Goal: Task Accomplishment & Management: Use online tool/utility

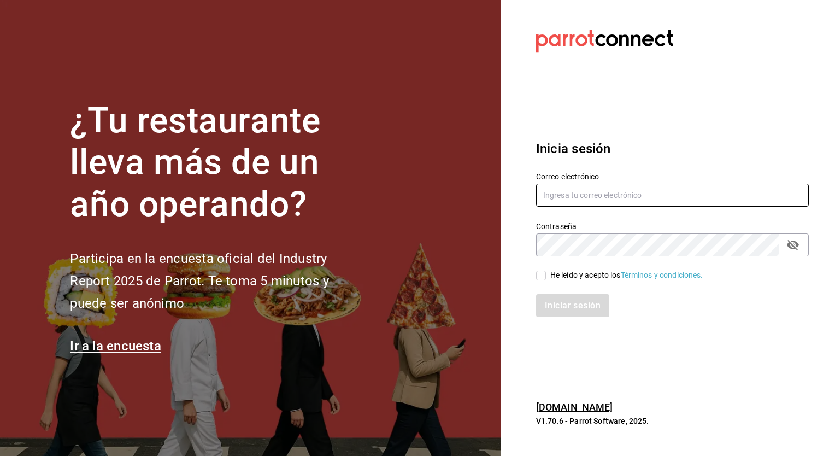
type input "[EMAIL_ADDRESS][DATE][DOMAIN_NAME]"
click at [547, 278] on span "He leído y acepto los Términos y condiciones." at bounding box center [624, 274] width 157 height 11
click at [546, 278] on input "He leído y acepto los Términos y condiciones." at bounding box center [541, 276] width 10 height 10
checkbox input "true"
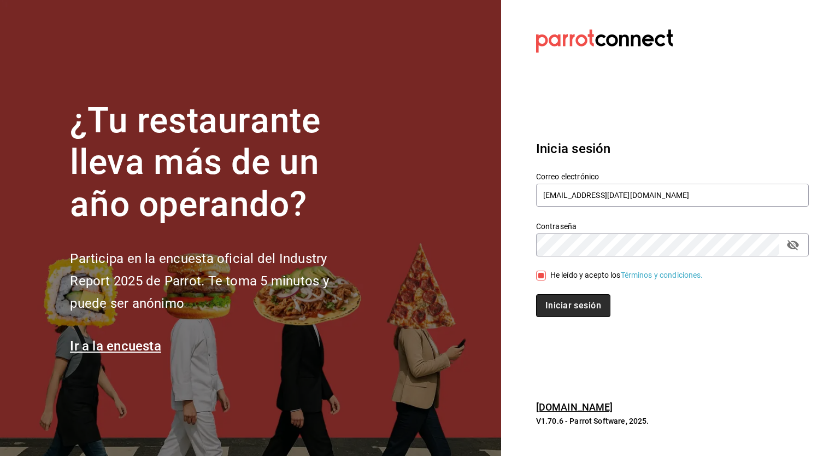
click at [549, 304] on button "Iniciar sesión" at bounding box center [573, 305] width 74 height 23
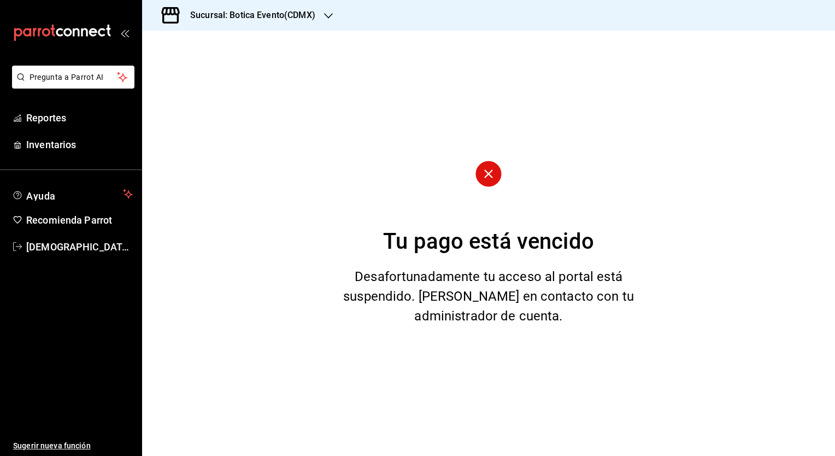
click at [243, 455] on div "Tu pago está vencido Desafortunadamente tu acceso al portal está suspendido. [P…" at bounding box center [488, 243] width 693 height 425
click at [326, 6] on div "Sucursal: Botica Evento(CDMX)" at bounding box center [244, 15] width 186 height 31
click at [220, 75] on div "Botica (CDMX)" at bounding box center [224, 71] width 146 height 11
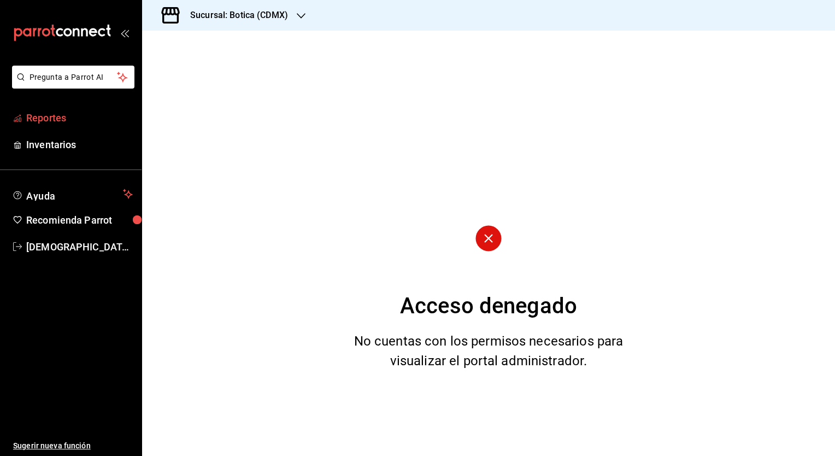
click at [31, 119] on span "Reportes" at bounding box center [79, 117] width 107 height 15
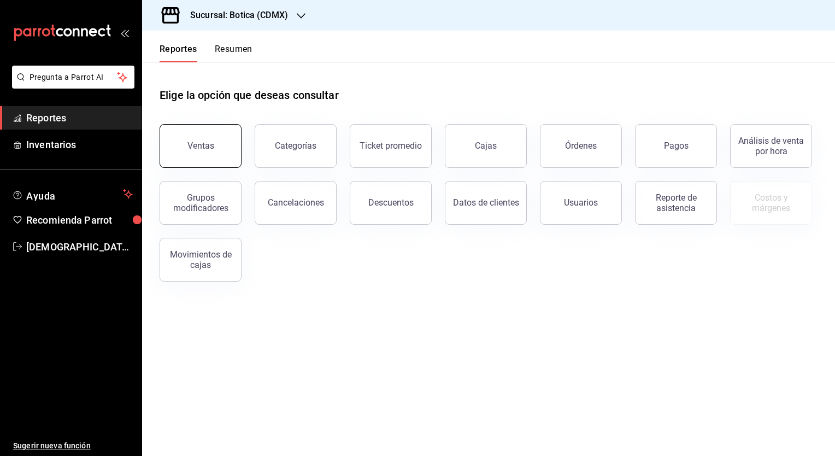
click at [214, 130] on button "Ventas" at bounding box center [201, 146] width 82 height 44
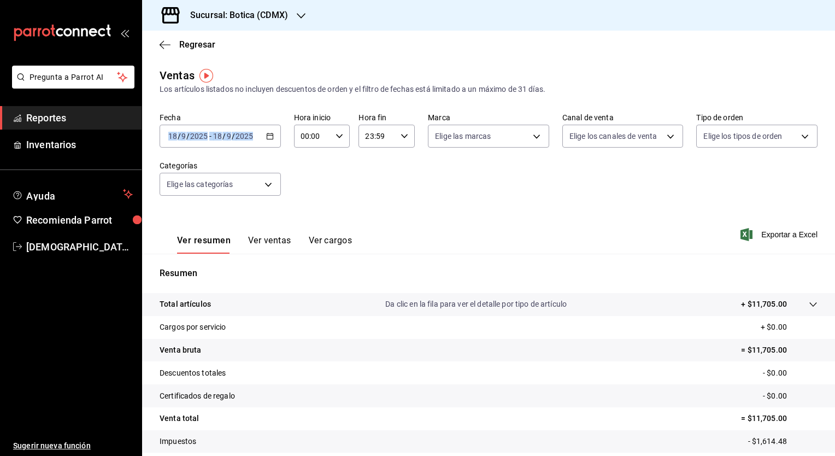
drag, startPoint x: 214, startPoint y: 130, endPoint x: 271, endPoint y: 139, distance: 57.5
click at [271, 139] on icon "button" at bounding box center [270, 136] width 8 height 8
click at [266, 143] on div "[DATE] [DATE] - [DATE] [DATE]" at bounding box center [220, 136] width 121 height 23
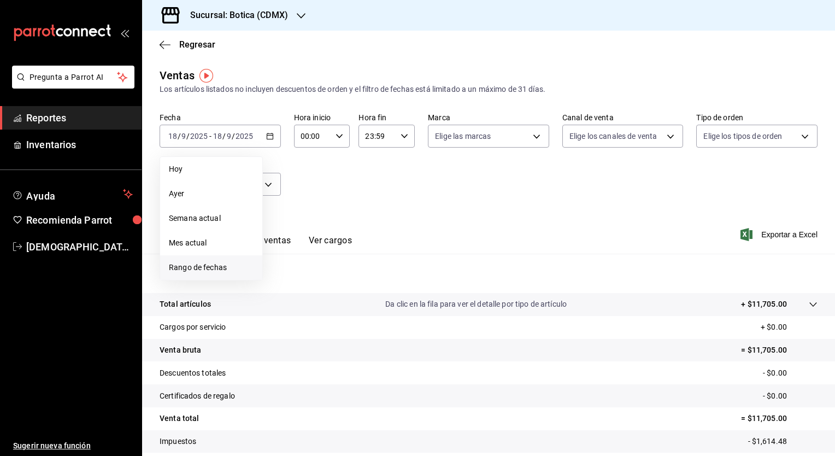
click at [201, 269] on span "Rango de fechas" at bounding box center [211, 267] width 85 height 11
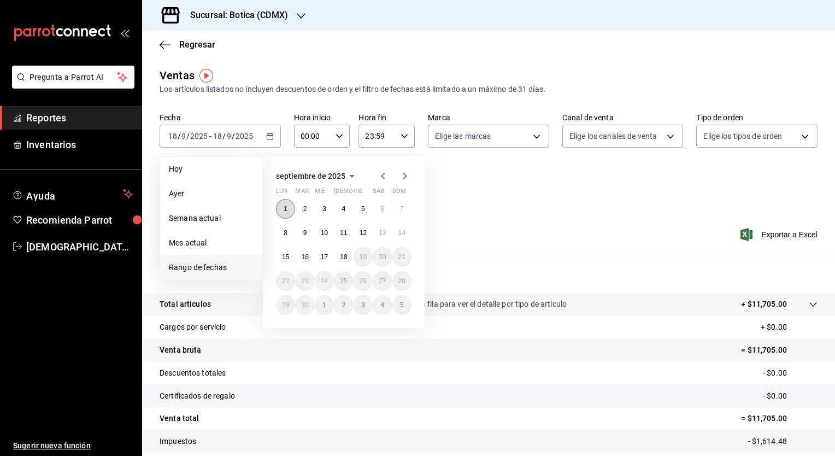
click at [286, 211] on abbr "1" at bounding box center [286, 209] width 4 height 8
click at [341, 261] on button "18" at bounding box center [343, 257] width 19 height 20
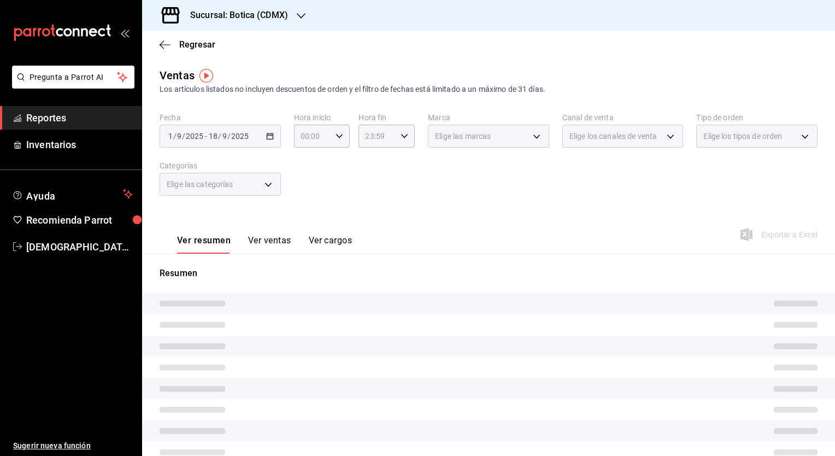
click at [577, 206] on div "Fecha [DATE] [DATE] - [DATE] [DATE] Hora inicio 00:00 Hora inicio Hora fin 23:5…" at bounding box center [489, 161] width 658 height 96
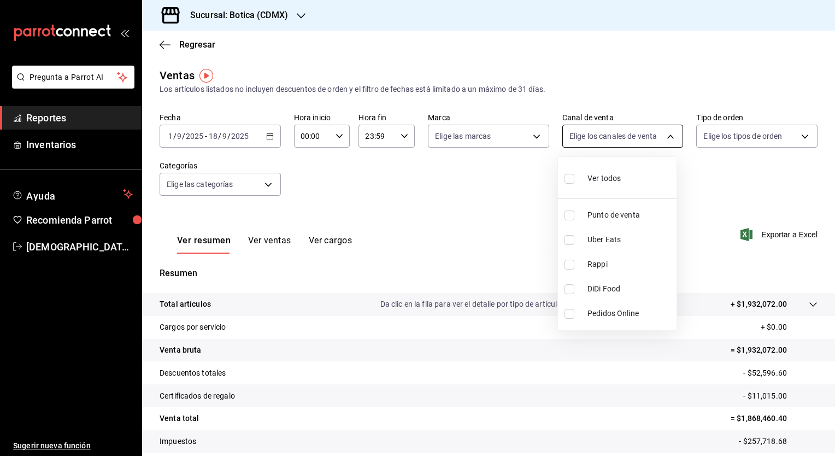
click at [662, 137] on body "Pregunta a Parrot AI Reportes Inventarios Ayuda Recomienda Parrot [PERSON_NAME]…" at bounding box center [417, 228] width 835 height 456
click at [662, 137] on div at bounding box center [417, 228] width 835 height 456
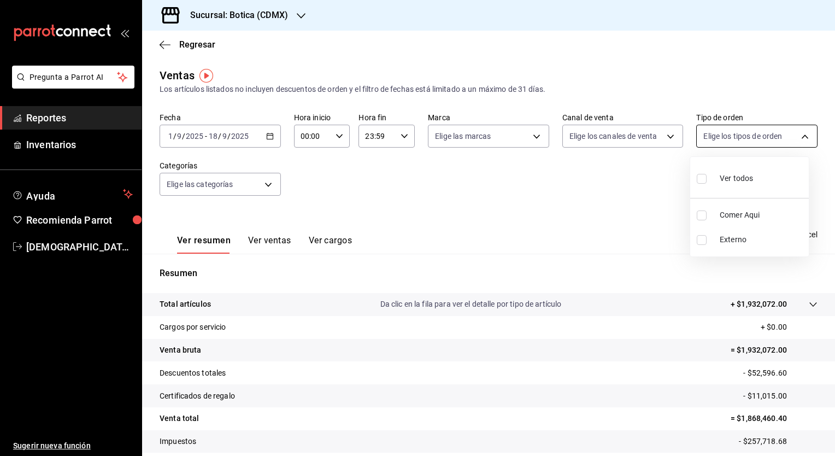
click at [800, 135] on body "Pregunta a Parrot AI Reportes Inventarios Ayuda Recomienda Parrot [PERSON_NAME]…" at bounding box center [417, 228] width 835 height 456
click at [800, 135] on div at bounding box center [417, 228] width 835 height 456
click at [191, 44] on span "Regresar" at bounding box center [197, 44] width 36 height 10
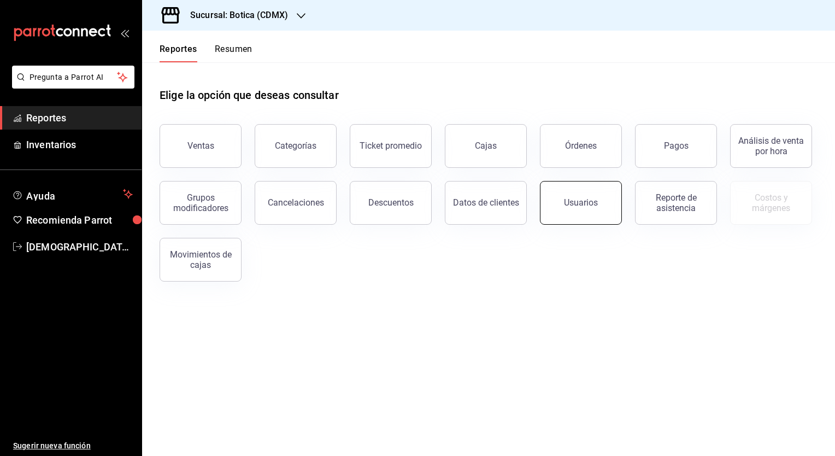
click at [573, 201] on div "Usuarios" at bounding box center [581, 202] width 34 height 10
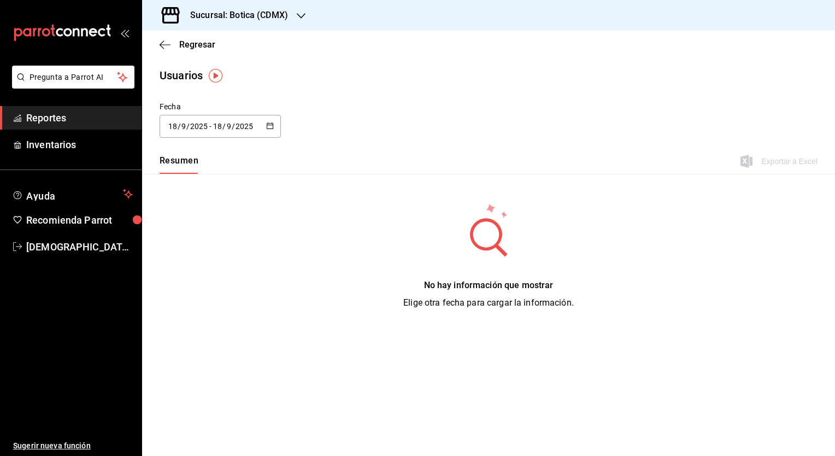
click at [193, 38] on div "Regresar" at bounding box center [488, 45] width 693 height 28
click at [193, 48] on span "Regresar" at bounding box center [197, 44] width 36 height 10
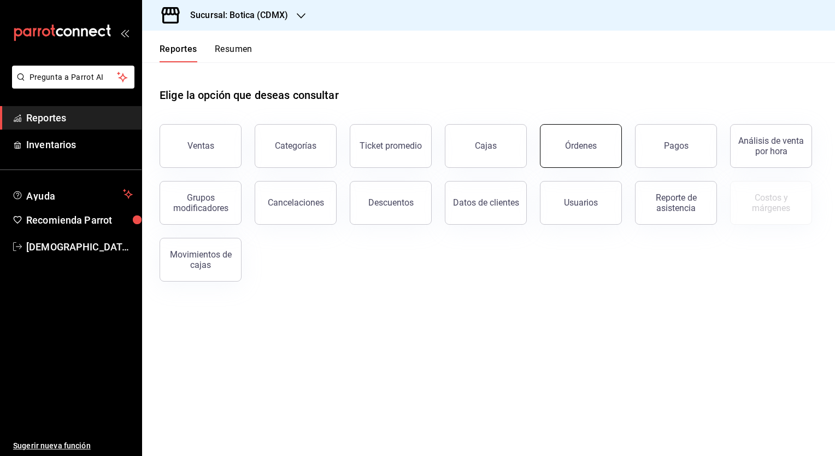
click at [567, 155] on button "Órdenes" at bounding box center [581, 146] width 82 height 44
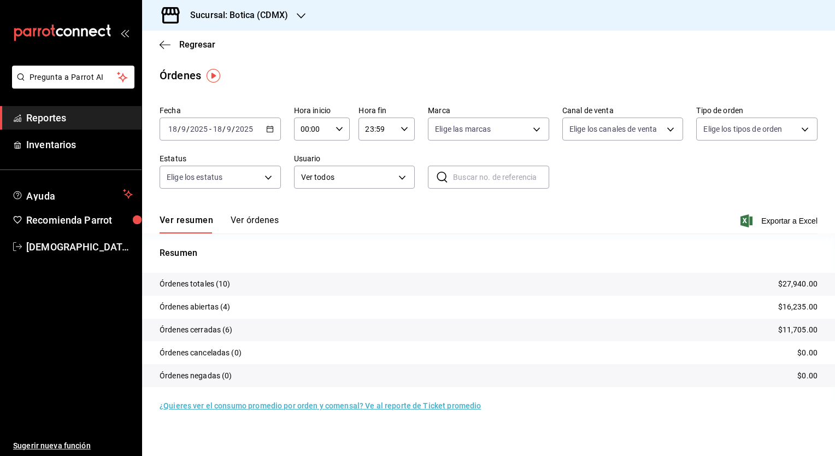
click at [275, 124] on div "[DATE] [DATE] - [DATE] [DATE]" at bounding box center [220, 129] width 121 height 23
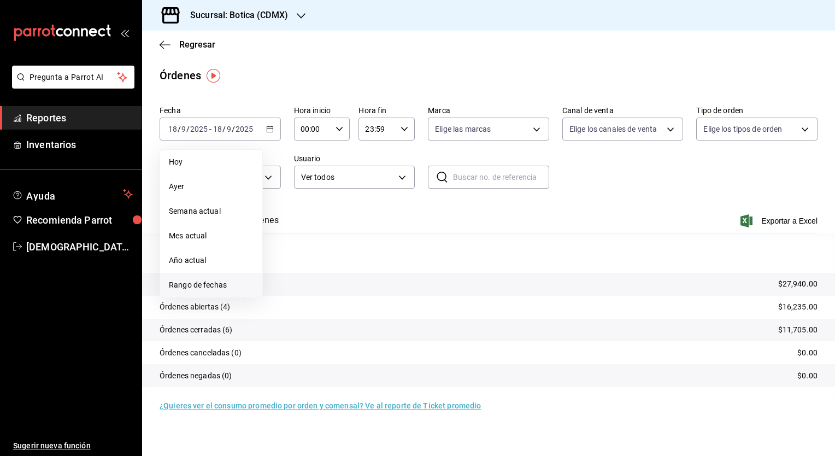
click at [185, 286] on span "Rango de fechas" at bounding box center [211, 284] width 85 height 11
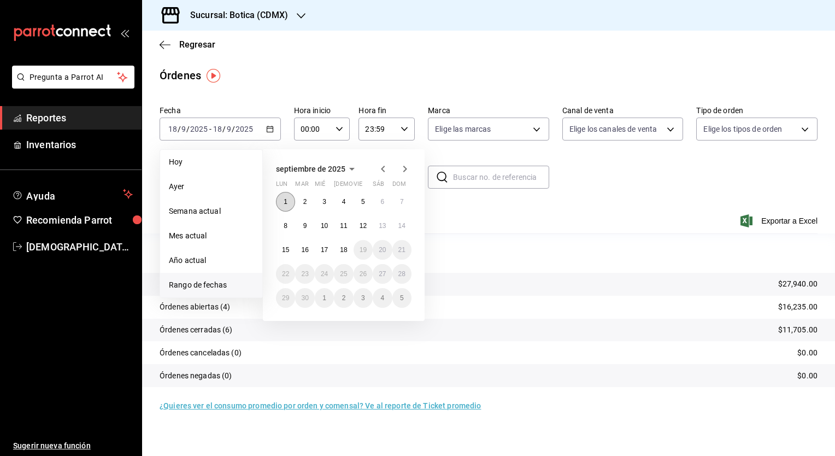
click at [291, 202] on button "1" at bounding box center [285, 202] width 19 height 20
click at [348, 249] on button "18" at bounding box center [343, 250] width 19 height 20
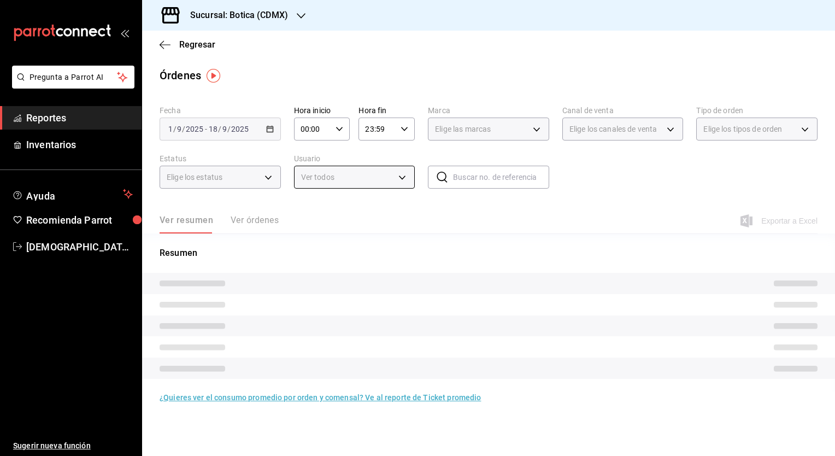
click at [403, 181] on div "Ver todos" at bounding box center [354, 177] width 121 height 23
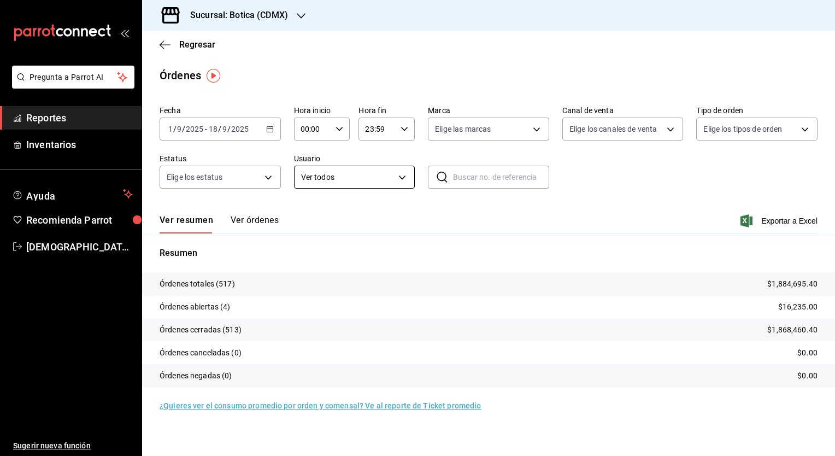
click at [403, 181] on body "Pregunta a Parrot AI Reportes Inventarios Ayuda Recomienda Parrot [PERSON_NAME]…" at bounding box center [417, 228] width 835 height 456
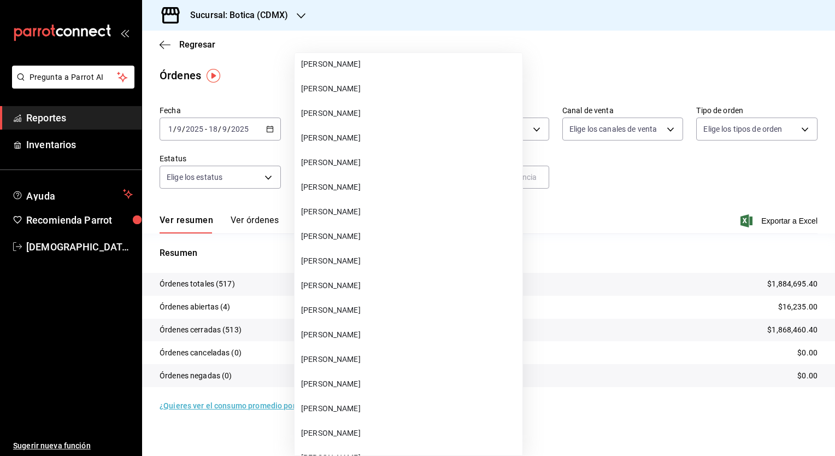
scroll to position [8259, 0]
click at [453, 265] on span "[PERSON_NAME]" at bounding box center [409, 260] width 217 height 11
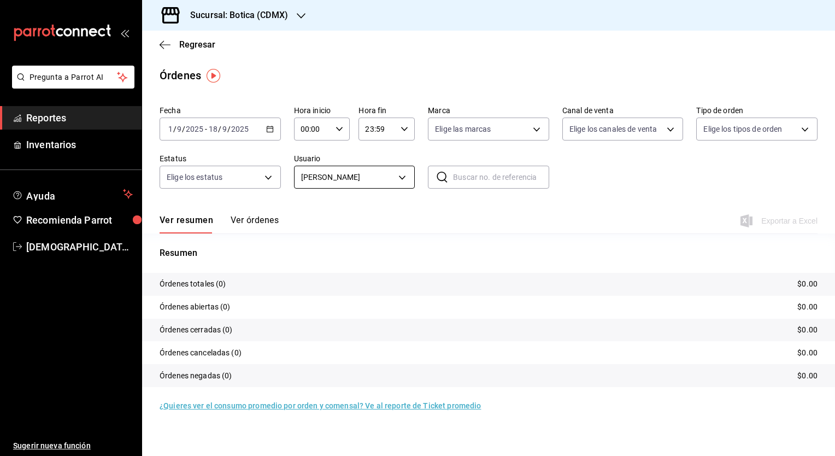
click at [406, 178] on body "Pregunta a Parrot AI Reportes Inventarios Ayuda Recomienda Parrot [PERSON_NAME]…" at bounding box center [417, 228] width 835 height 456
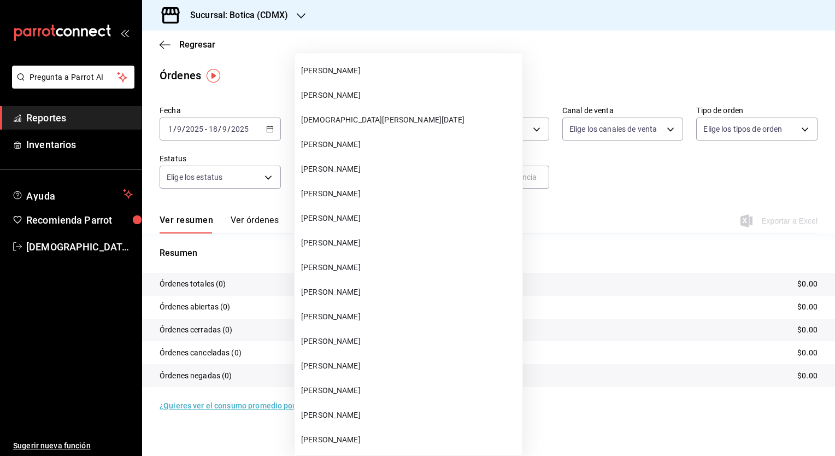
scroll to position [13442, 0]
click at [376, 415] on span "[PERSON_NAME]" at bounding box center [409, 414] width 217 height 11
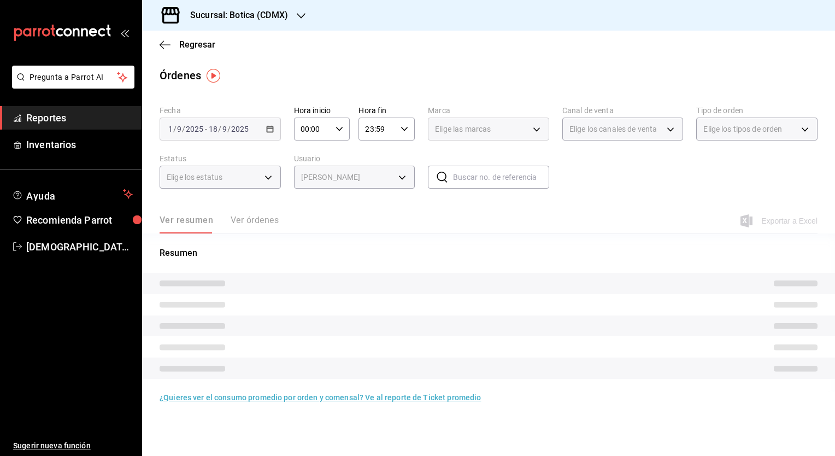
type input "04c31a40-9c9b-4027-b2e3-48c5ee142d1c"
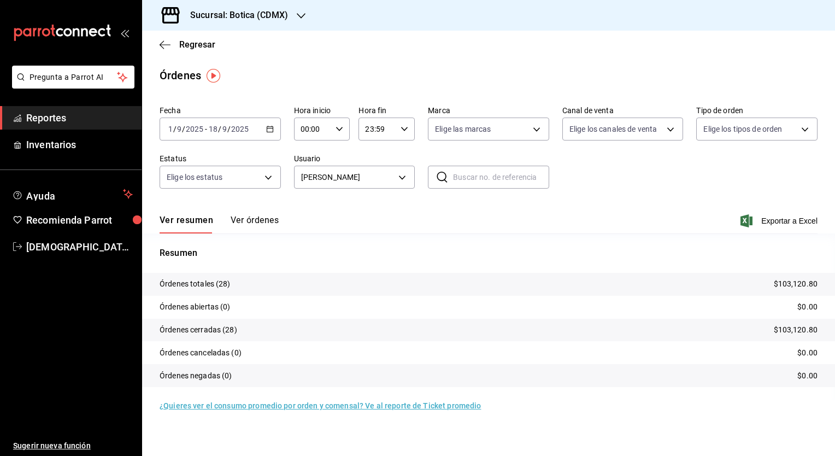
click at [258, 220] on button "Ver órdenes" at bounding box center [255, 224] width 48 height 19
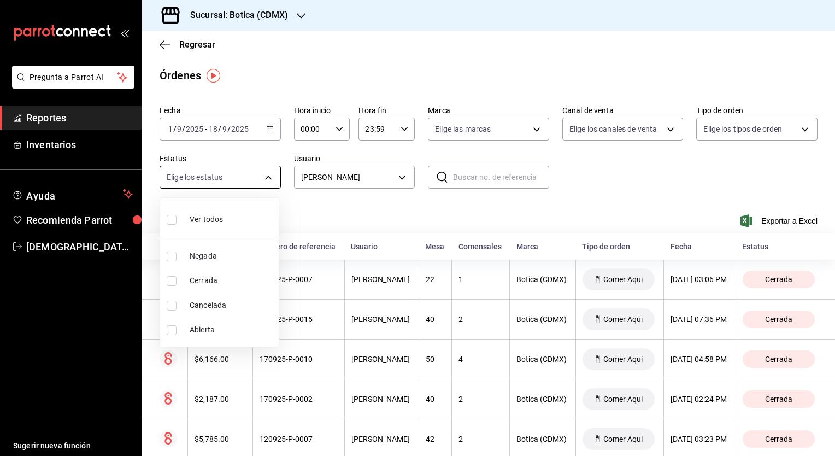
click at [271, 180] on body "Pregunta a Parrot AI Reportes Inventarios Ayuda Recomienda Parrot [PERSON_NAME]…" at bounding box center [417, 228] width 835 height 456
click at [271, 180] on div at bounding box center [417, 228] width 835 height 456
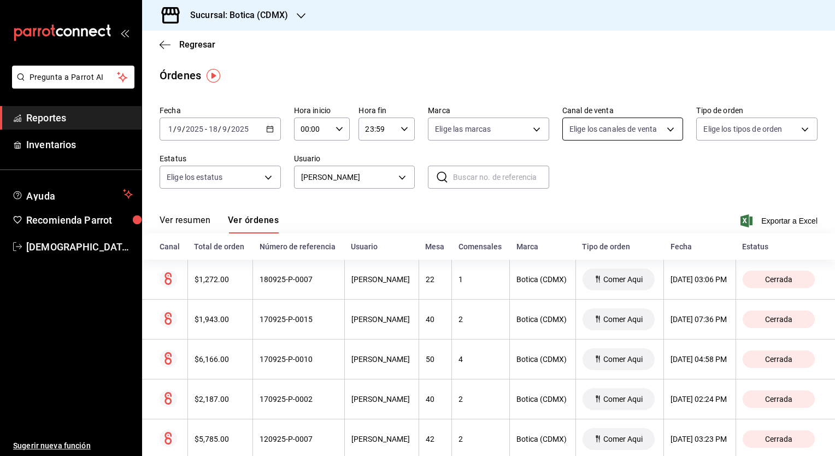
click at [666, 126] on body "Pregunta a Parrot AI Reportes Inventarios Ayuda Recomienda Parrot [PERSON_NAME]…" at bounding box center [417, 228] width 835 height 456
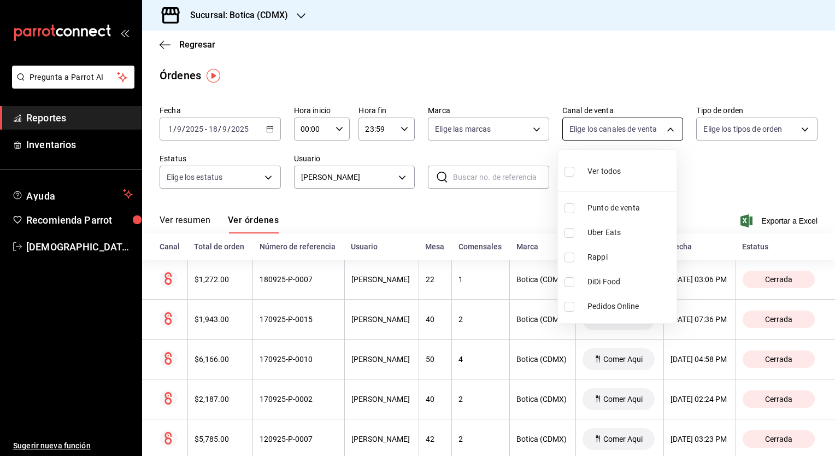
click at [666, 126] on div at bounding box center [417, 228] width 835 height 456
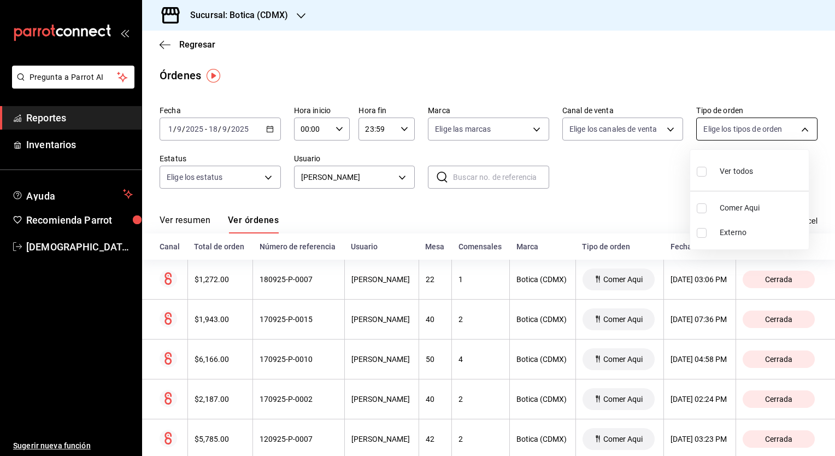
click at [788, 126] on body "Pregunta a Parrot AI Reportes Inventarios Ayuda Recomienda Parrot [PERSON_NAME]…" at bounding box center [417, 228] width 835 height 456
click at [667, 132] on div at bounding box center [417, 228] width 835 height 456
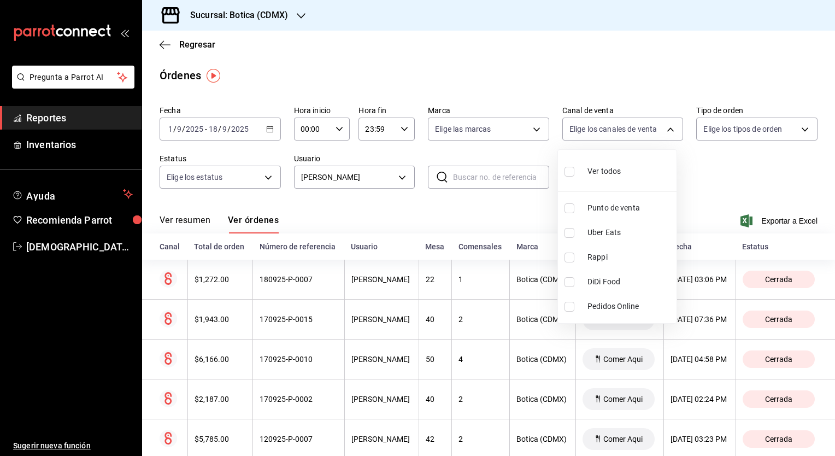
click at [667, 132] on body "Pregunta a Parrot AI Reportes Inventarios Ayuda Recomienda Parrot [PERSON_NAME]…" at bounding box center [417, 228] width 835 height 456
click at [687, 178] on div at bounding box center [417, 228] width 835 height 456
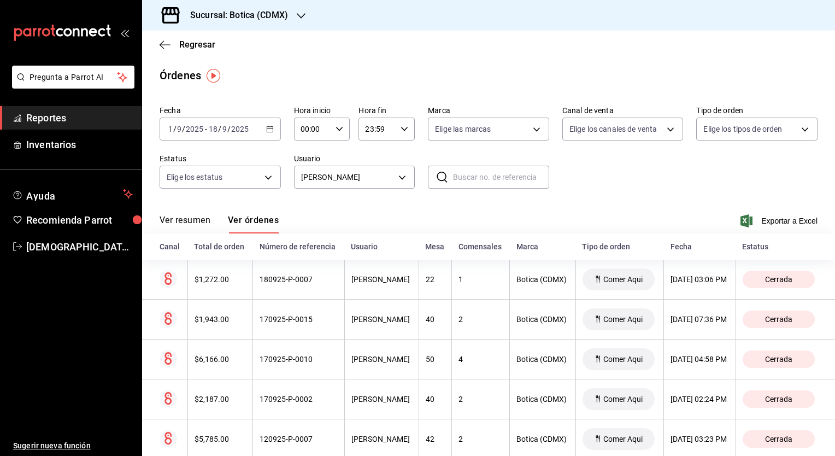
click at [459, 233] on th "Comensales" at bounding box center [481, 246] width 58 height 26
click at [531, 124] on body "Pregunta a Parrot AI Reportes Inventarios Ayuda Recomienda Parrot [PERSON_NAME]…" at bounding box center [417, 228] width 835 height 456
click at [531, 124] on div at bounding box center [417, 228] width 835 height 456
click at [531, 124] on body "Pregunta a Parrot AI Reportes Inventarios Ayuda Recomienda Parrot [PERSON_NAME]…" at bounding box center [417, 228] width 835 height 456
click at [492, 208] on span "Botica (CDMX)" at bounding box center [497, 207] width 85 height 11
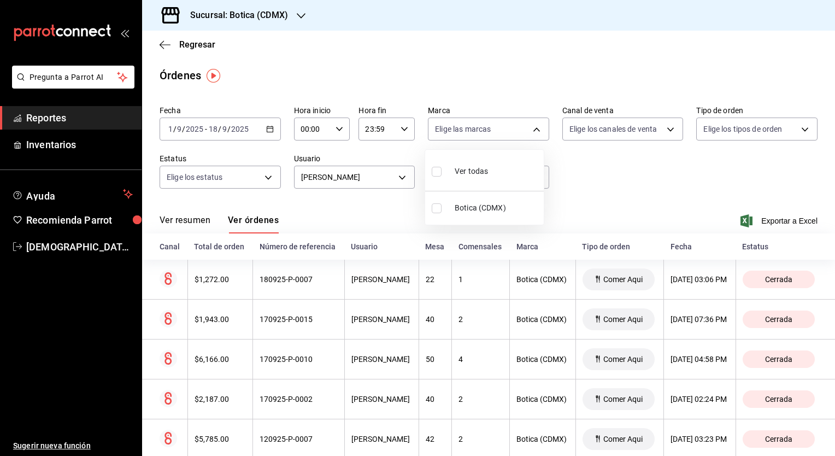
type input "d5352a43-907b-4cea-af89-ed5f283426a2"
checkbox input "true"
click at [621, 186] on div at bounding box center [417, 228] width 835 height 456
click at [525, 131] on body "Pregunta a Parrot AI Reportes Inventarios Ayuda Recomienda Parrot [PERSON_NAME]…" at bounding box center [417, 228] width 835 height 456
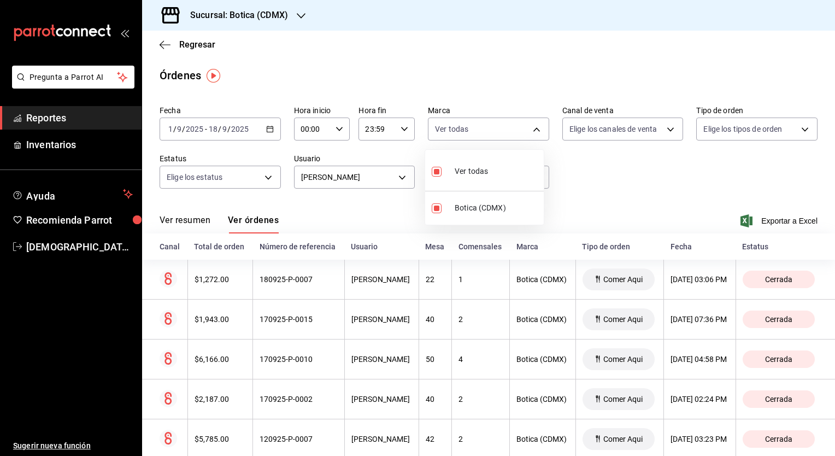
click at [491, 163] on li "Ver todas" at bounding box center [484, 170] width 119 height 32
checkbox input "false"
click at [524, 137] on div at bounding box center [417, 228] width 835 height 456
click at [524, 137] on body "Pregunta a Parrot AI Reportes Inventarios Ayuda Recomienda Parrot [PERSON_NAME]…" at bounding box center [417, 228] width 835 height 456
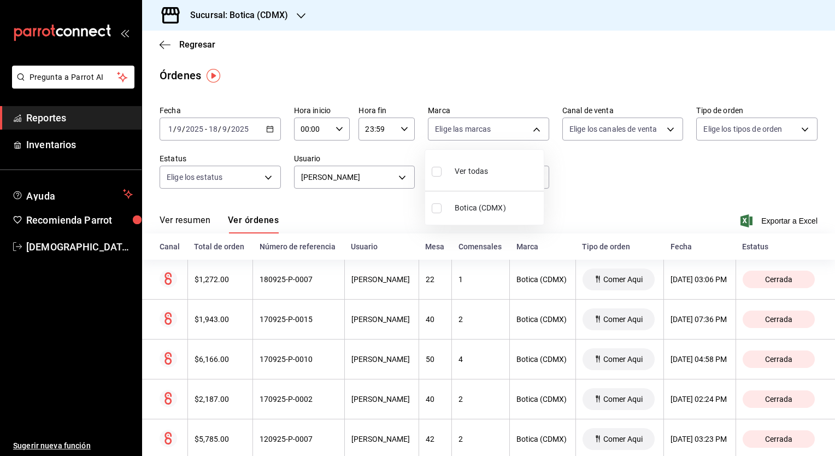
click at [441, 204] on input "checkbox" at bounding box center [437, 208] width 10 height 10
checkbox input "true"
type input "d5352a43-907b-4cea-af89-ed5f283426a2"
checkbox input "true"
click at [662, 212] on div at bounding box center [417, 228] width 835 height 456
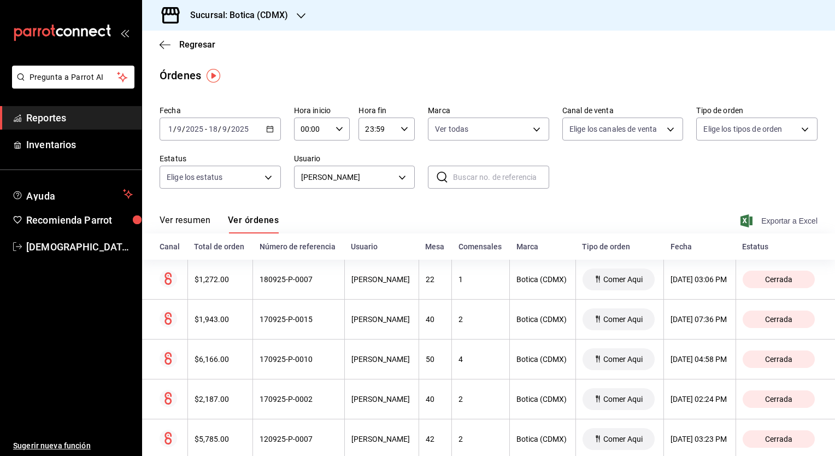
click at [778, 223] on span "Exportar a Excel" at bounding box center [780, 220] width 75 height 13
click at [182, 220] on button "Ver resumen" at bounding box center [185, 224] width 51 height 19
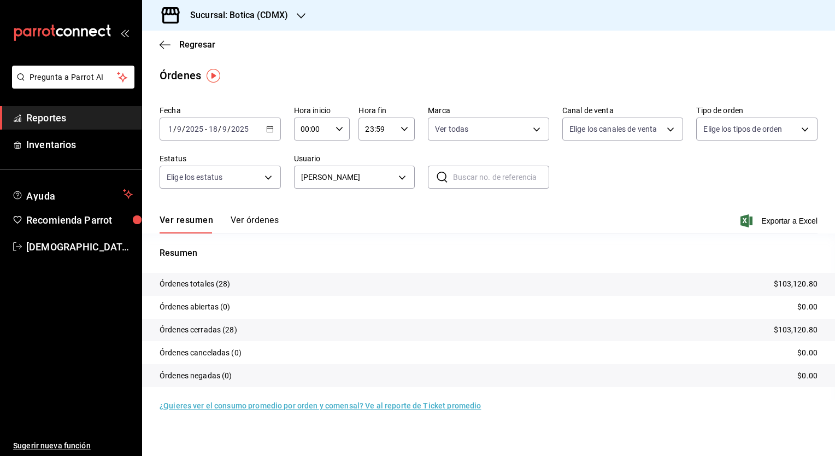
click at [261, 218] on button "Ver órdenes" at bounding box center [255, 224] width 48 height 19
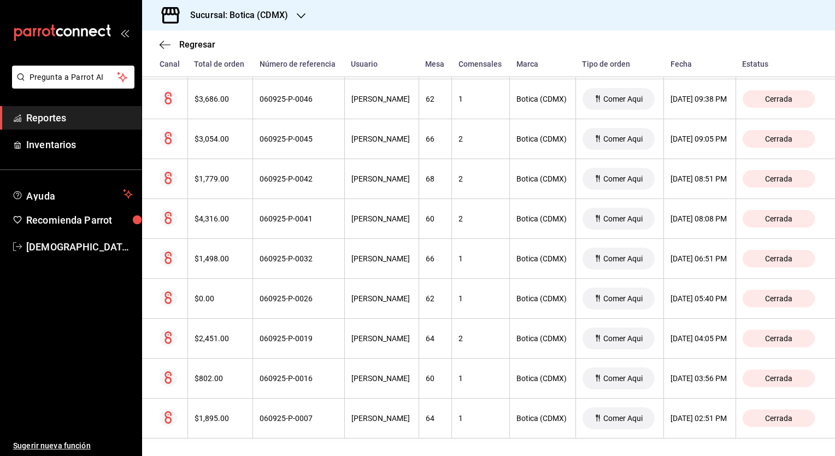
scroll to position [973, 1]
